Goal: Task Accomplishment & Management: Manage account settings

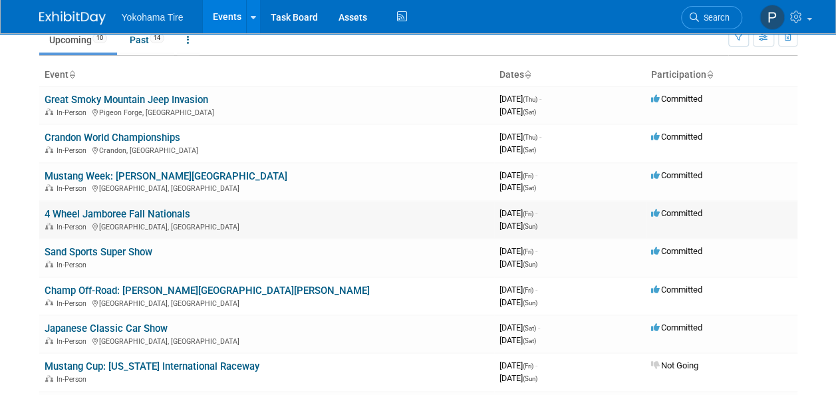
scroll to position [45, 0]
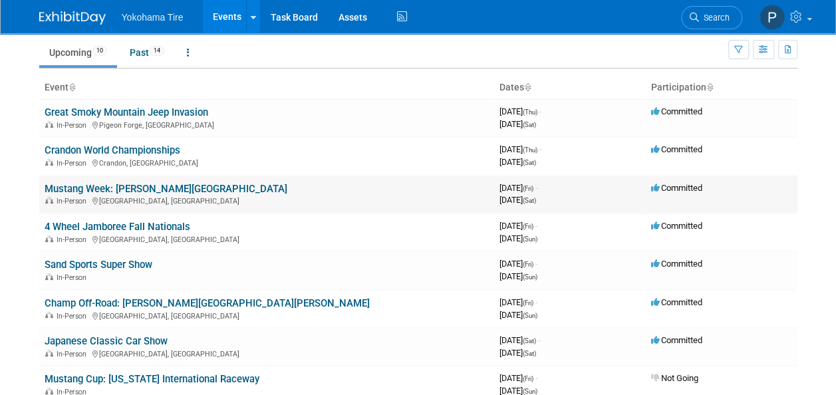
click at [125, 188] on link "Mustang Week: [PERSON_NAME][GEOGRAPHIC_DATA]" at bounding box center [166, 189] width 243 height 12
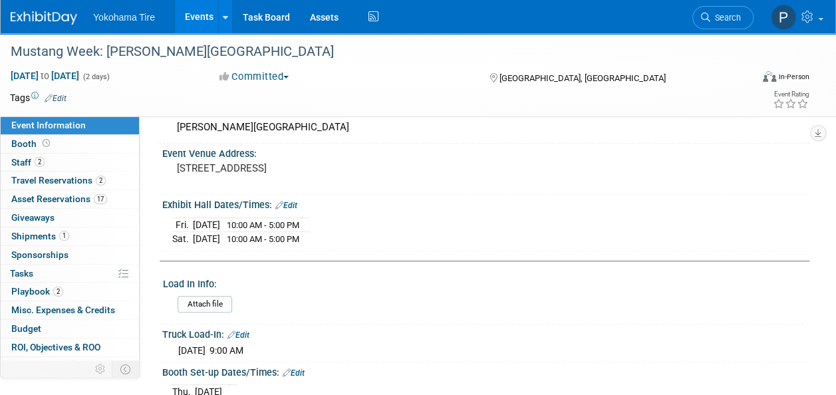
scroll to position [193, 0]
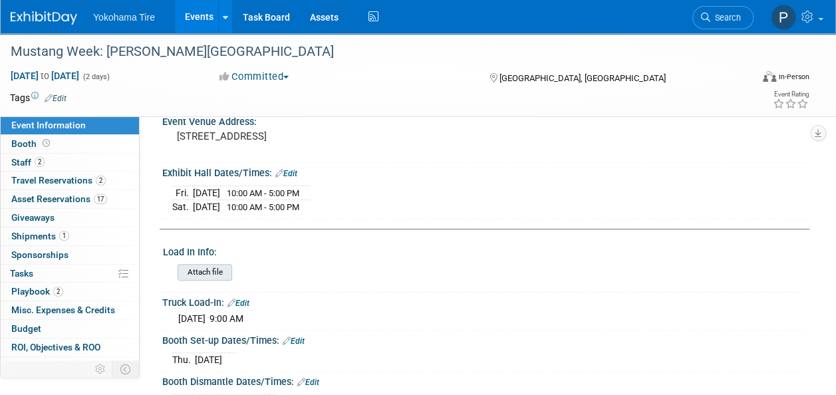
click at [205, 268] on input "file" at bounding box center [141, 272] width 181 height 15
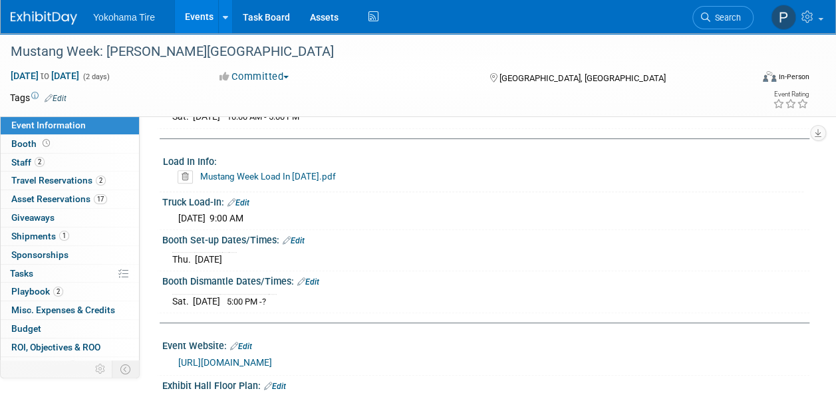
scroll to position [286, 0]
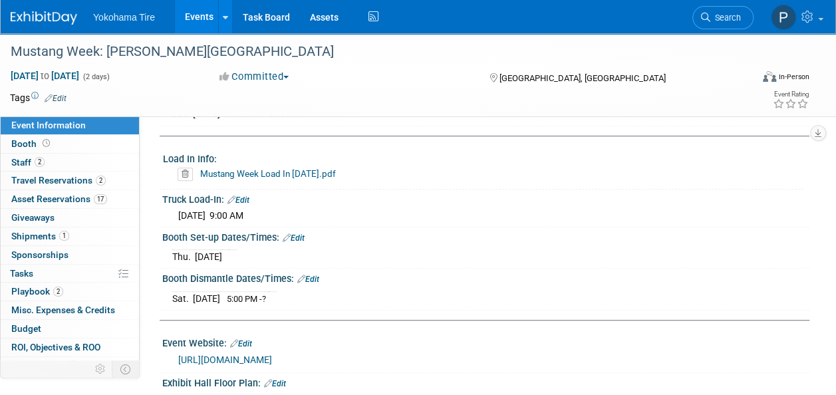
click at [273, 168] on link "Mustang Week Load In [DATE].pdf" at bounding box center [268, 173] width 136 height 11
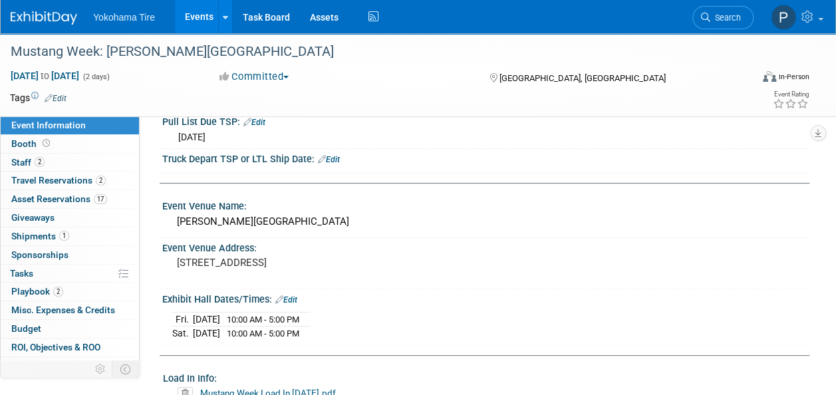
scroll to position [0, 0]
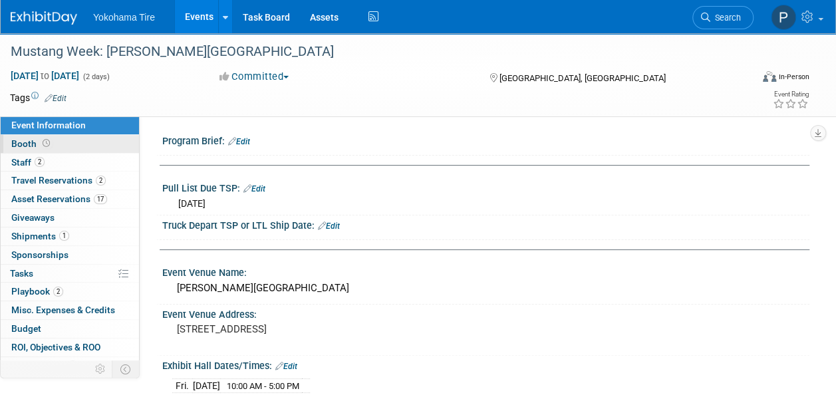
click at [49, 141] on span at bounding box center [46, 143] width 13 height 10
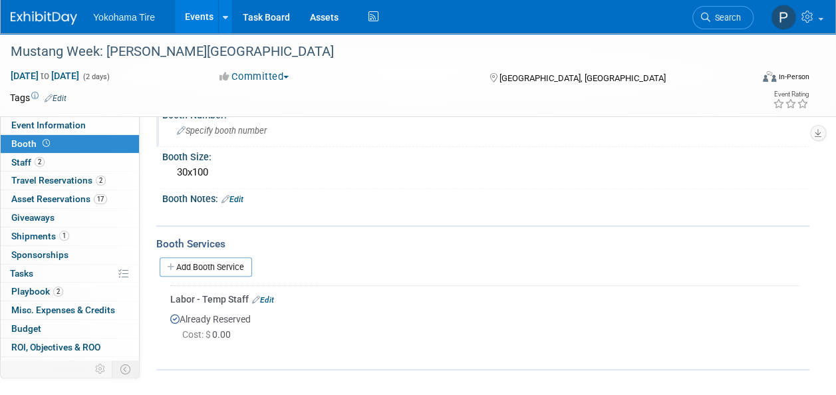
scroll to position [143, 0]
click at [222, 25] on link at bounding box center [225, 16] width 14 height 33
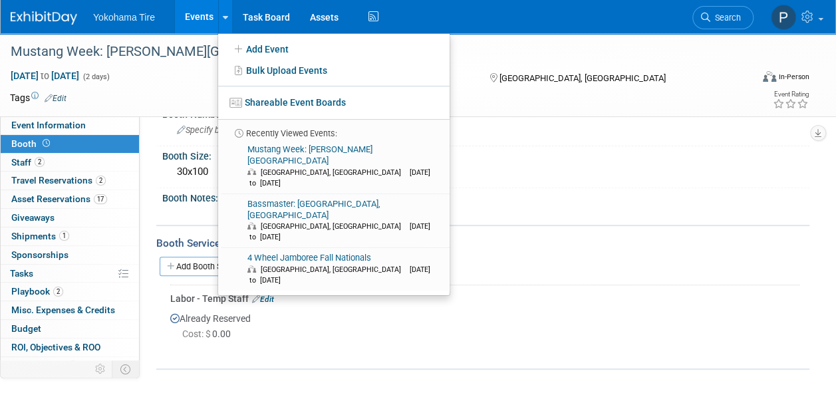
click at [198, 27] on link "Events" at bounding box center [199, 16] width 49 height 33
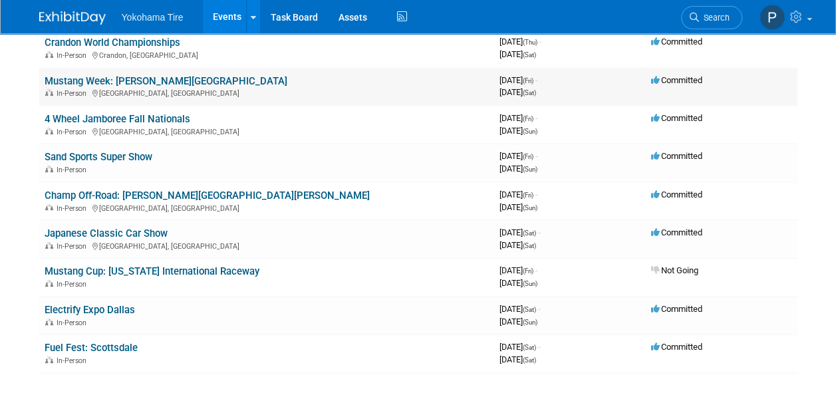
scroll to position [152, 0]
